Goal: Check status: Check status

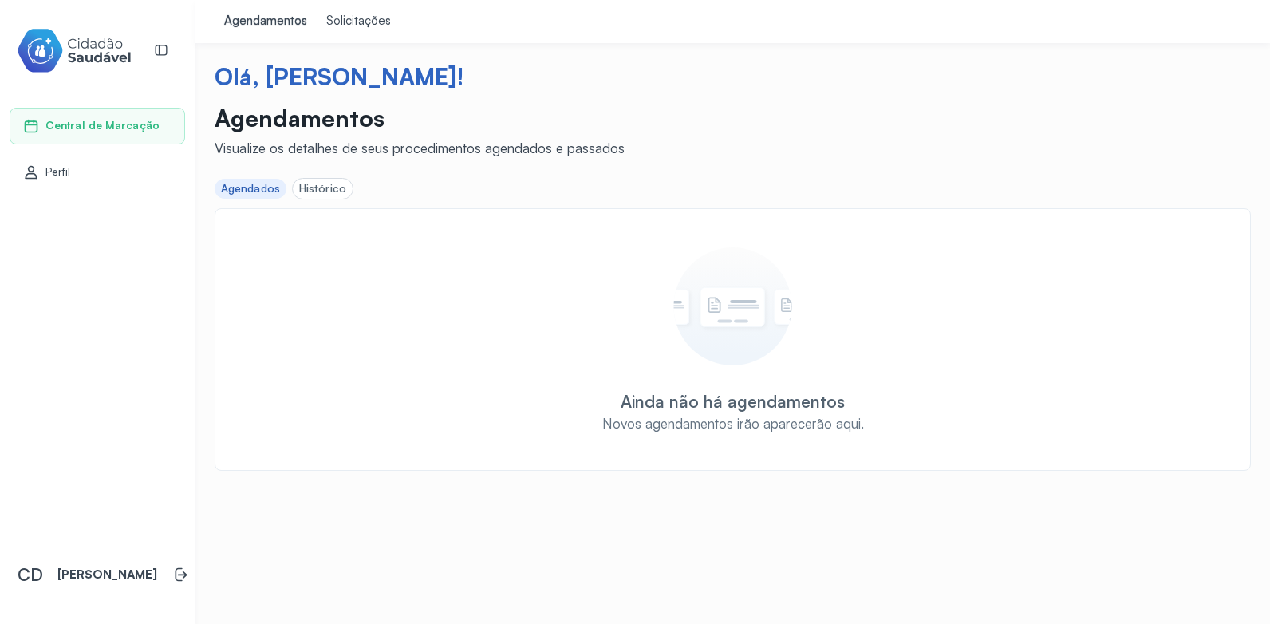
click at [365, 23] on div "Solicitações" at bounding box center [358, 22] width 65 height 16
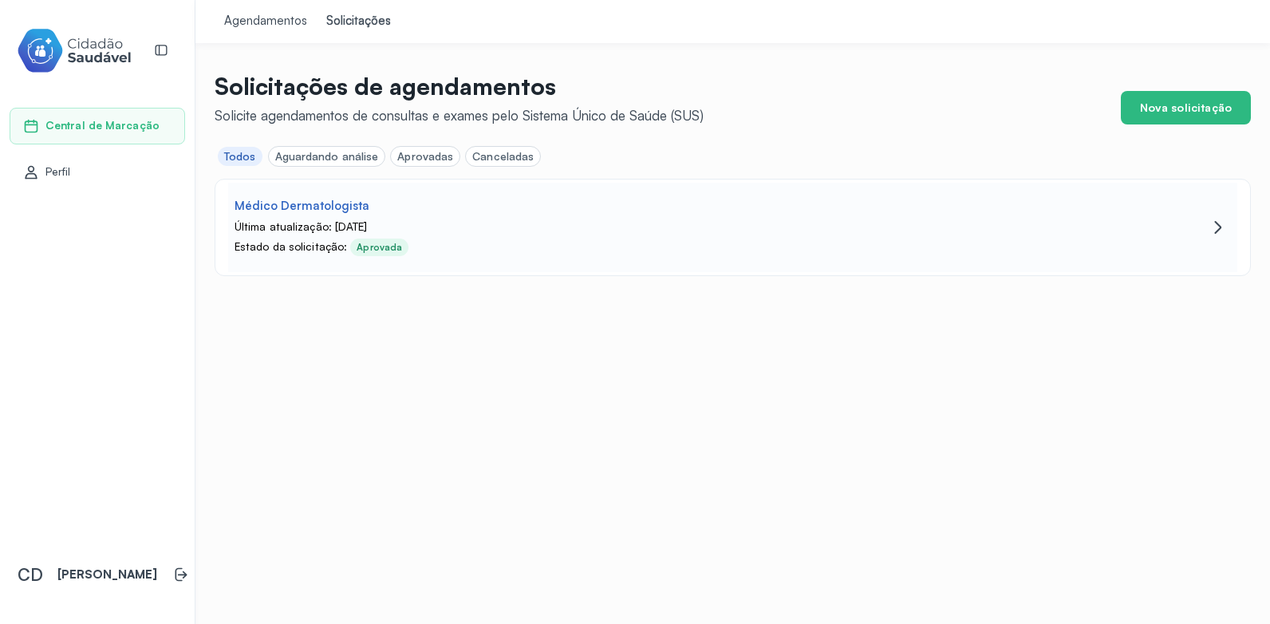
click at [448, 223] on div "Última atualização: [DATE]" at bounding box center [663, 227] width 857 height 14
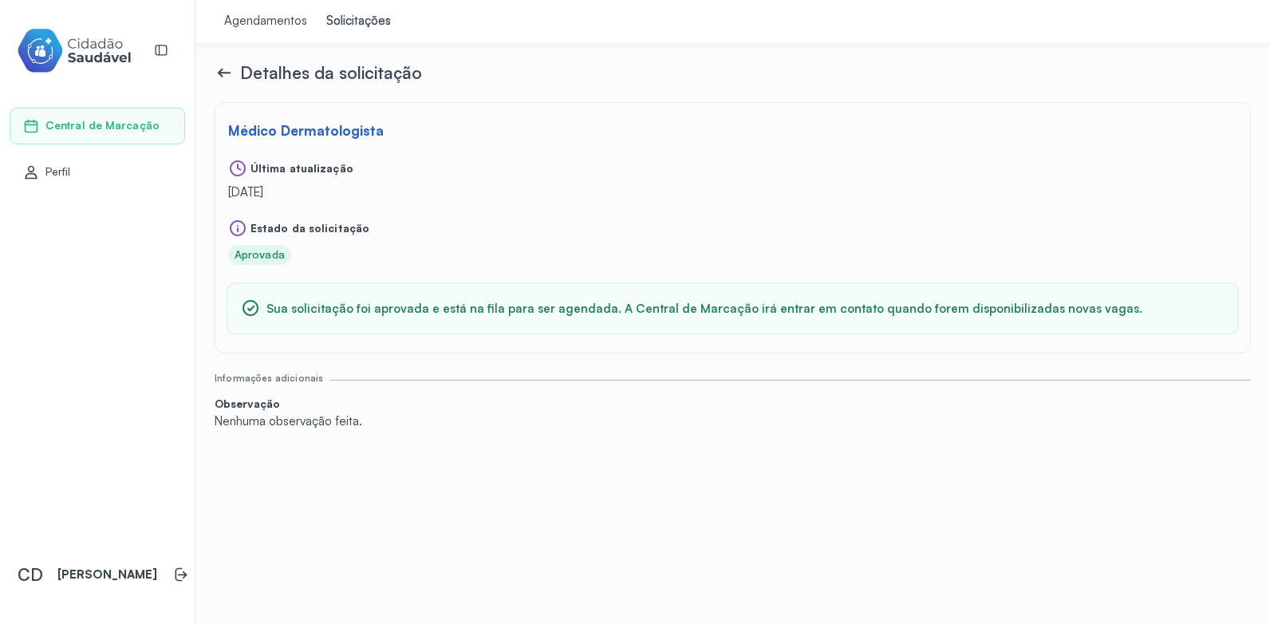
click at [215, 69] on icon at bounding box center [224, 72] width 19 height 19
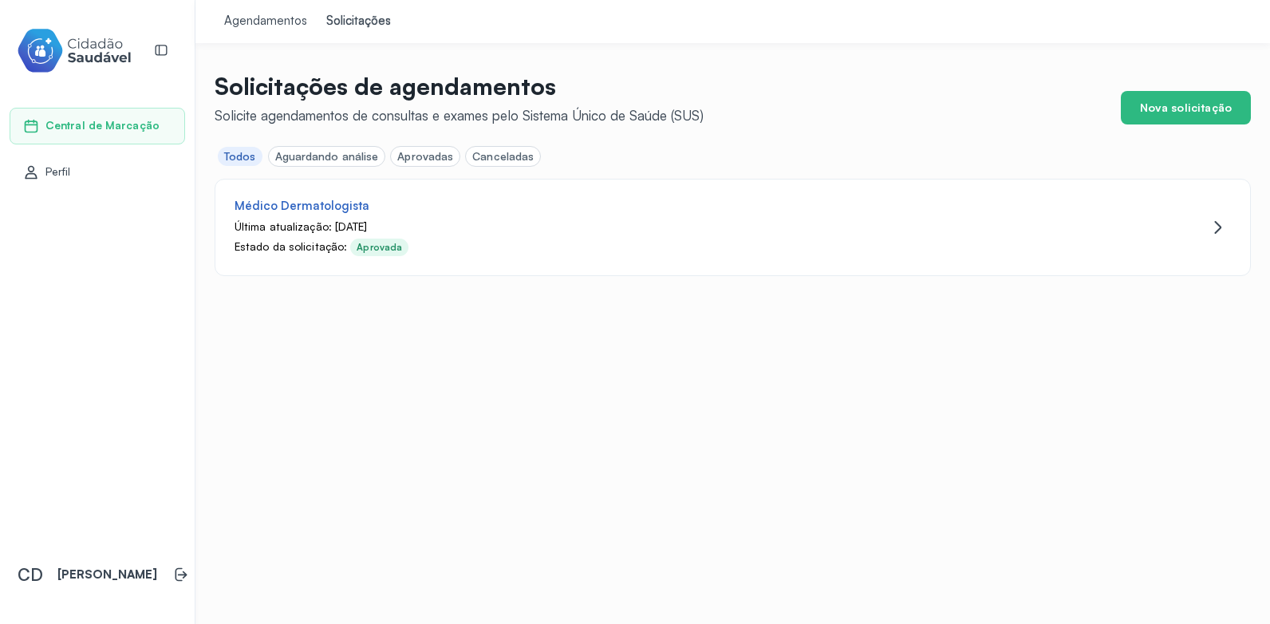
click at [419, 158] on div "Aprovadas" at bounding box center [425, 157] width 56 height 14
click at [422, 156] on div "Aprovadas" at bounding box center [425, 157] width 56 height 14
click at [263, 24] on div "Agendamentos" at bounding box center [265, 22] width 83 height 16
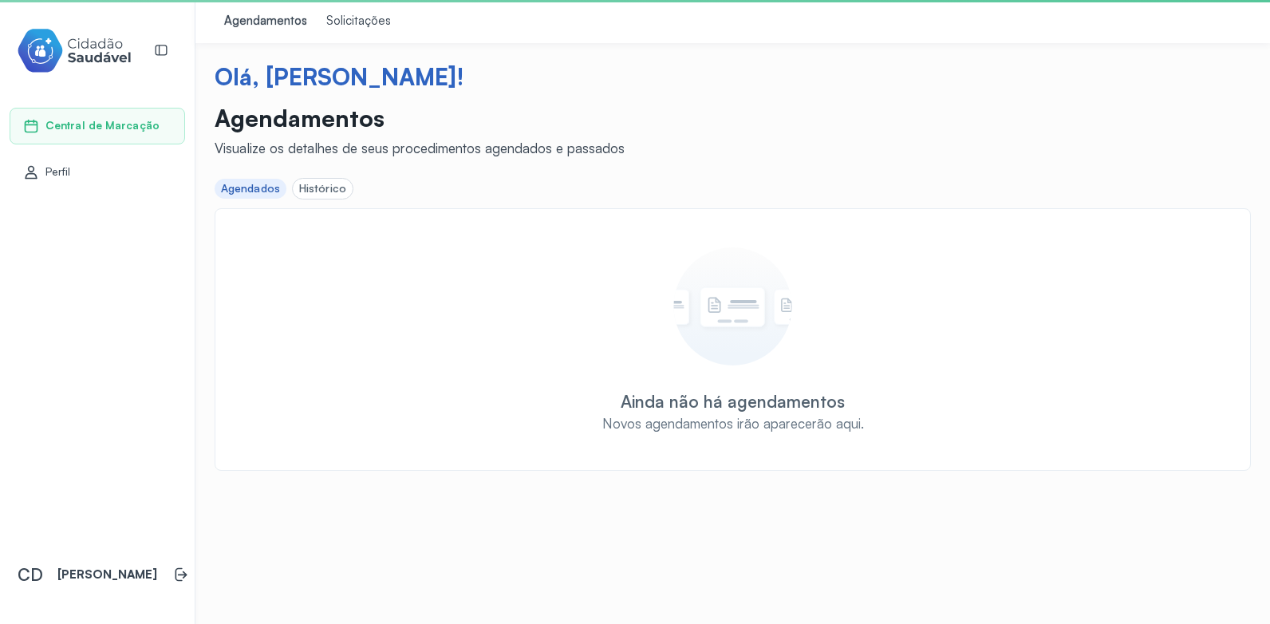
click at [333, 192] on div "Histórico" at bounding box center [322, 189] width 47 height 14
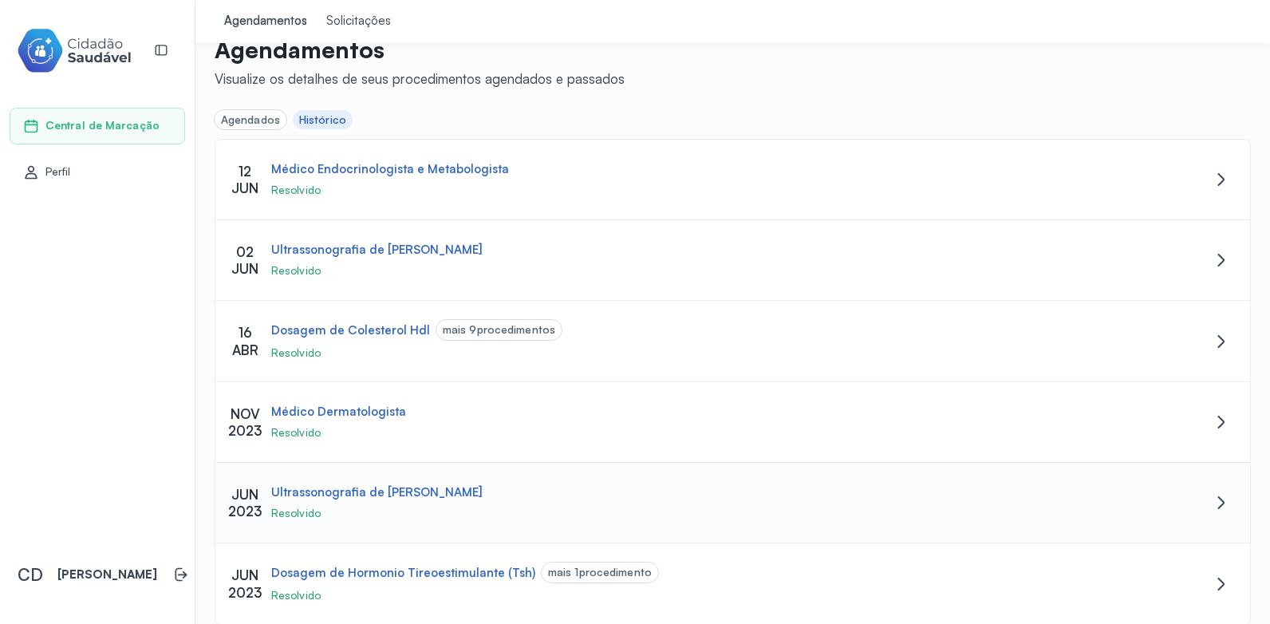
scroll to position [57, 0]
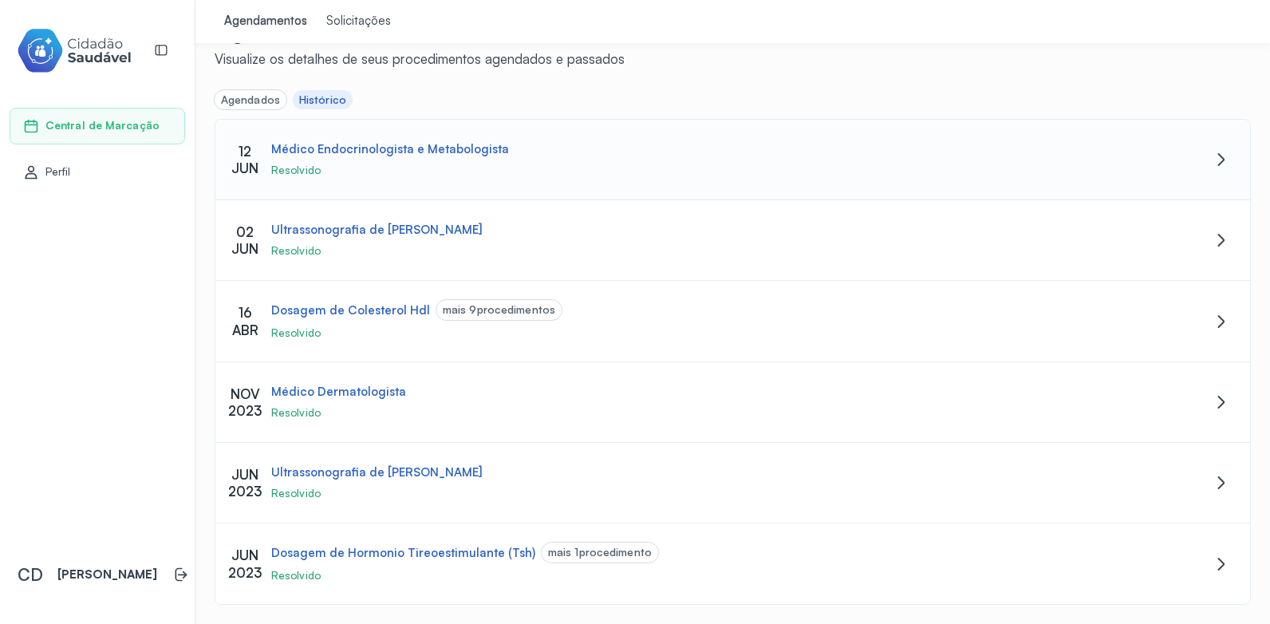
click at [369, 161] on div "Médico Endocrinologista e Metabologista Resolvido" at bounding box center [691, 159] width 853 height 35
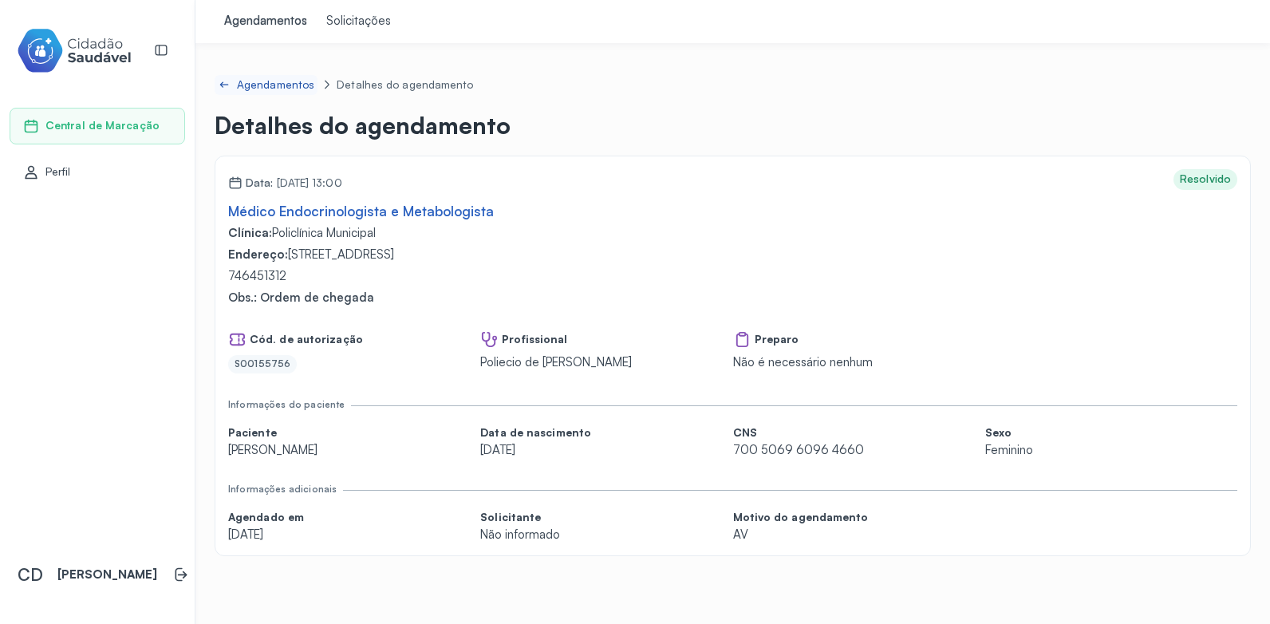
click at [224, 79] on icon at bounding box center [224, 84] width 13 height 13
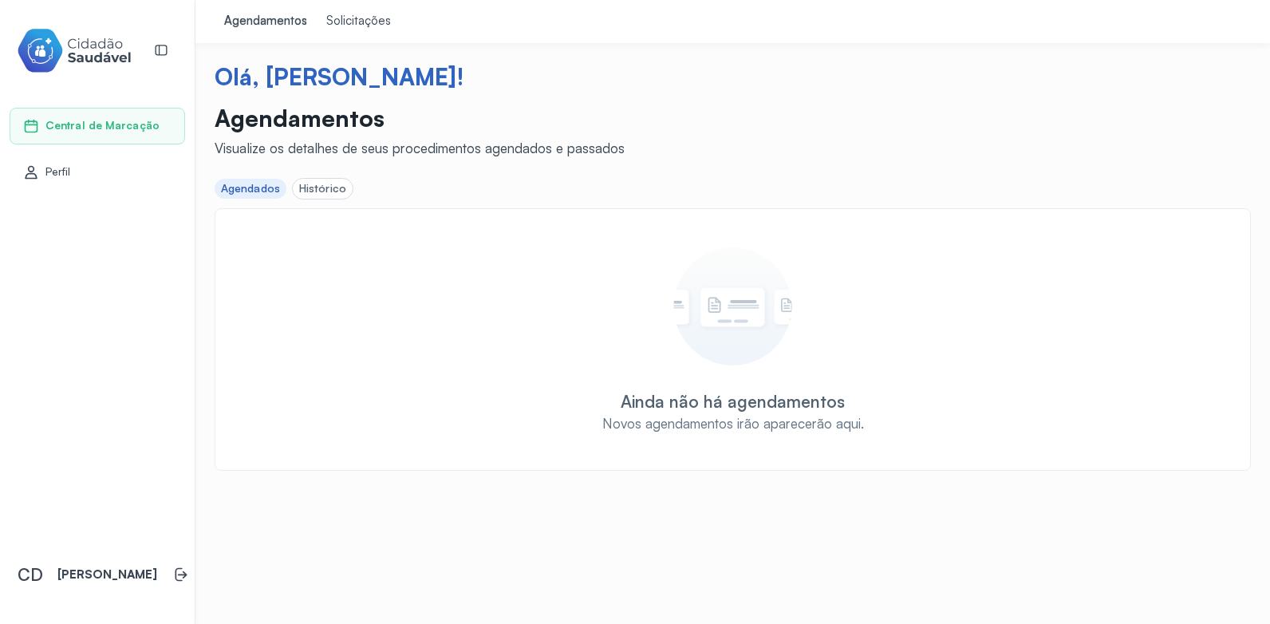
click at [359, 20] on div "Solicitações" at bounding box center [358, 22] width 65 height 16
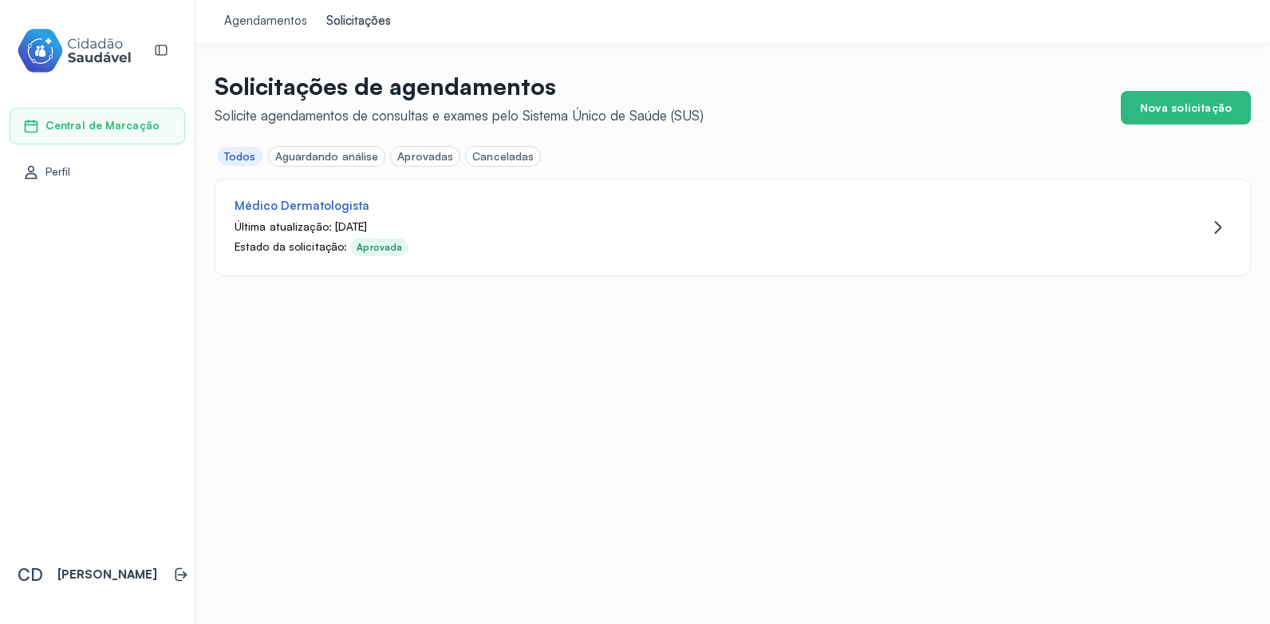
click at [274, 23] on div "Agendamentos" at bounding box center [265, 22] width 83 height 16
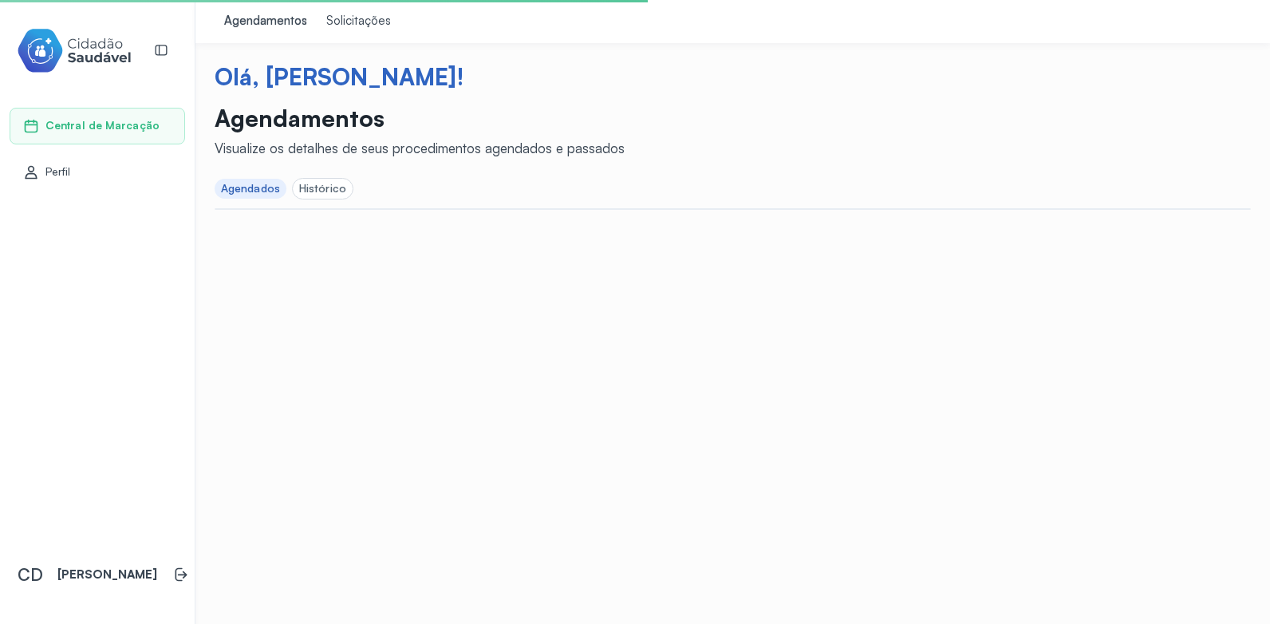
click at [320, 193] on div "Histórico" at bounding box center [322, 189] width 47 height 14
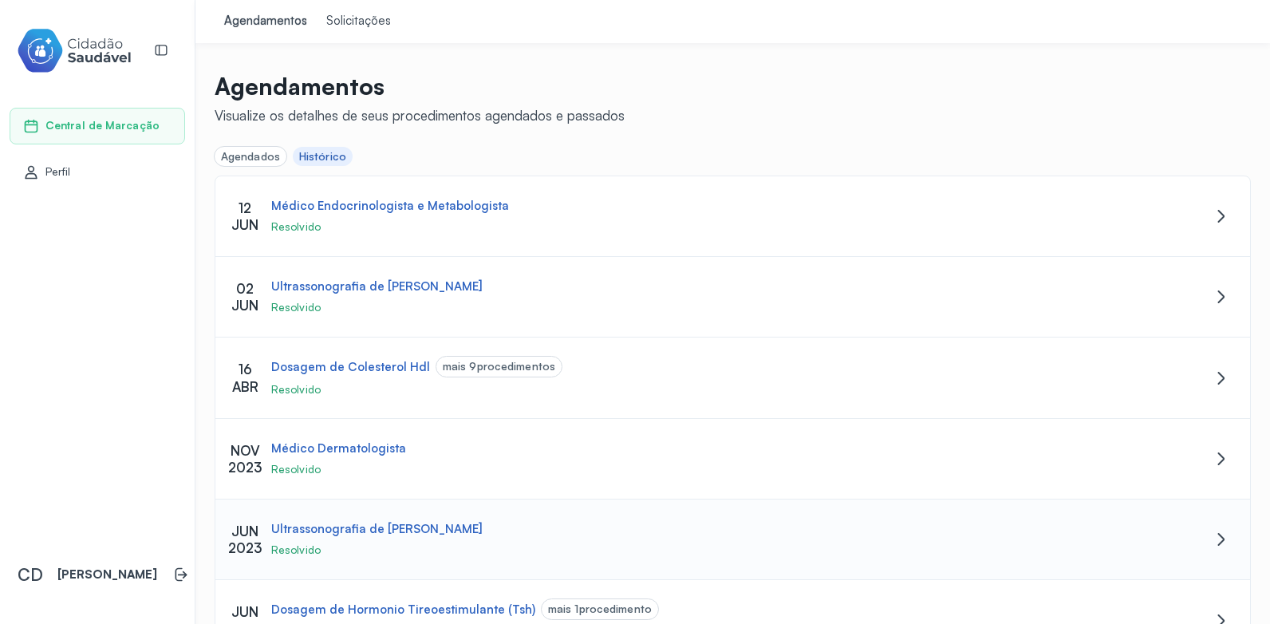
scroll to position [57, 0]
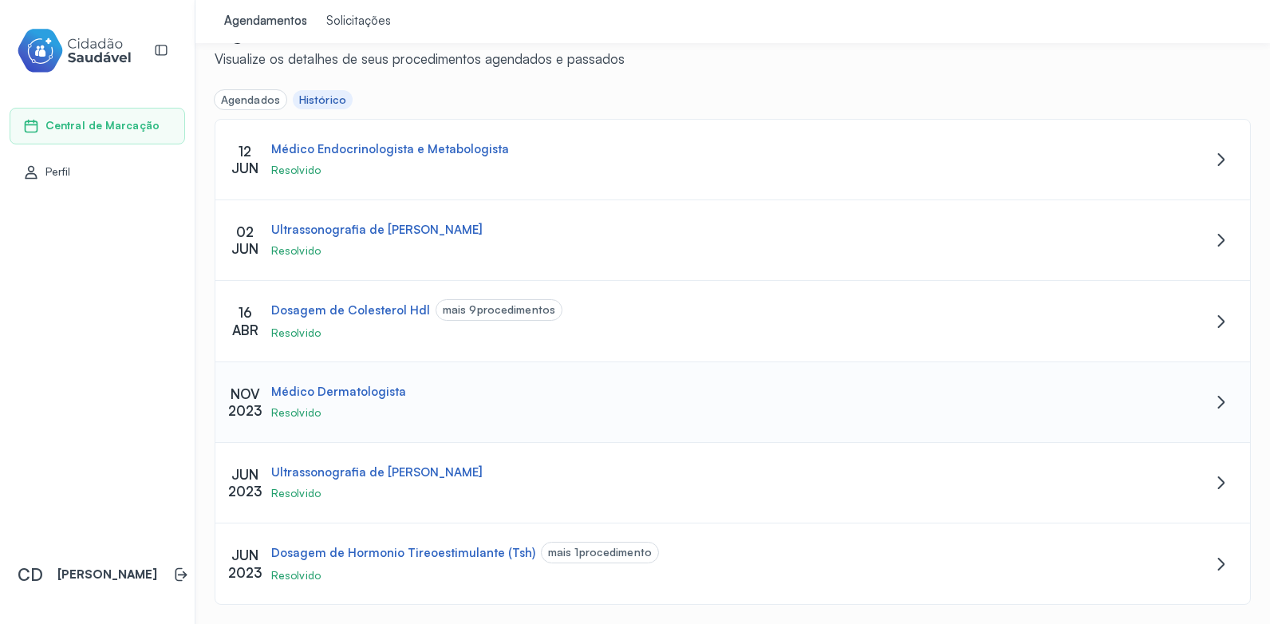
click at [357, 404] on div "Médico Dermatologista Resolvido" at bounding box center [691, 401] width 853 height 35
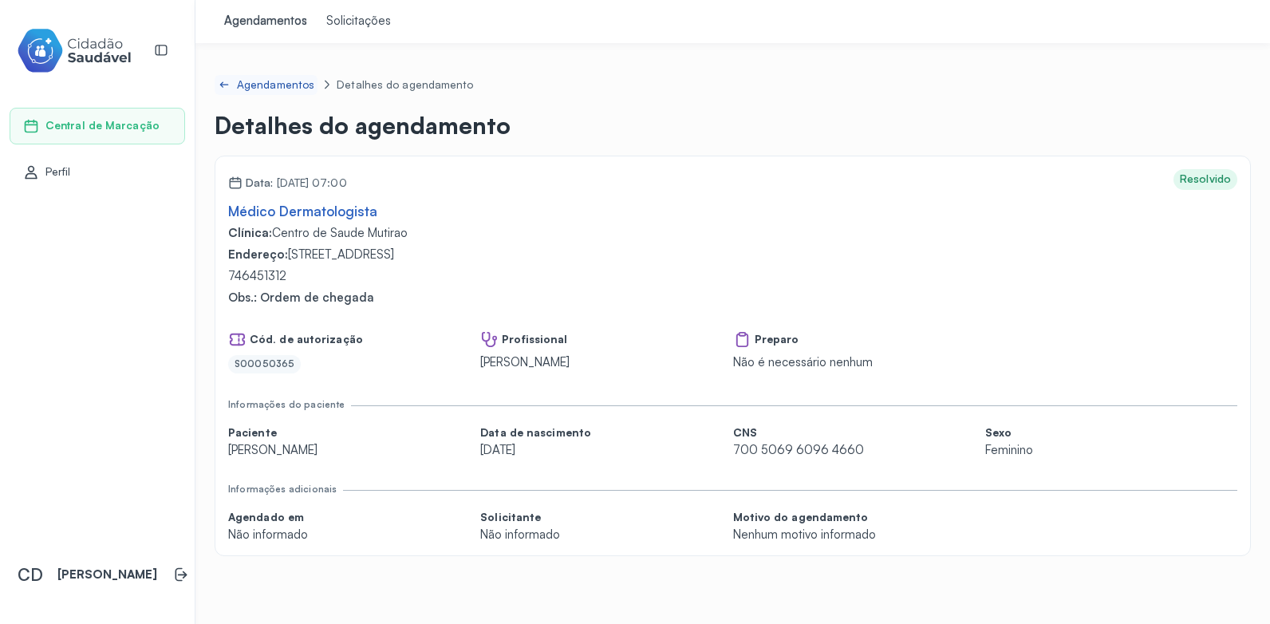
click at [219, 78] on icon at bounding box center [224, 84] width 13 height 13
